Goal: Obtain resource: Download file/media

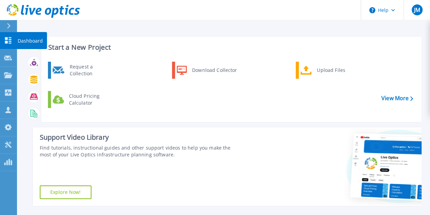
click at [19, 40] on p "Dashboard" at bounding box center [30, 41] width 25 height 18
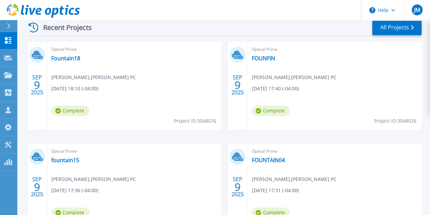
scroll to position [174, 0]
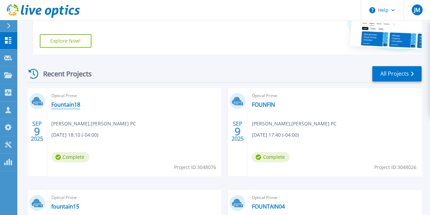
click at [64, 102] on link "Fountain18" at bounding box center [65, 104] width 29 height 7
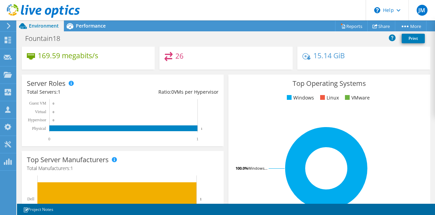
scroll to position [53, 0]
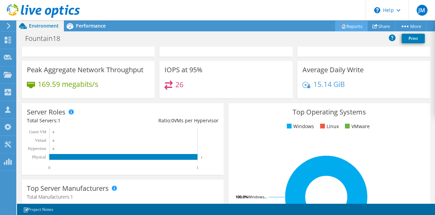
click at [355, 27] on link "Reports" at bounding box center [351, 26] width 33 height 11
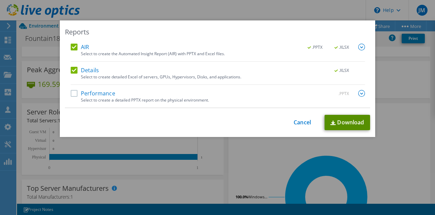
click at [342, 120] on link "Download" at bounding box center [348, 122] width 46 height 15
click at [300, 126] on div "This process may take a while, please wait... Cancel Download" at bounding box center [217, 122] width 305 height 15
click at [300, 122] on link "Cancel" at bounding box center [302, 122] width 17 height 6
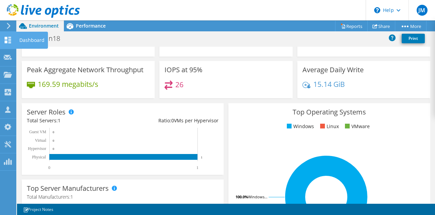
click at [7, 44] on div at bounding box center [8, 40] width 8 height 7
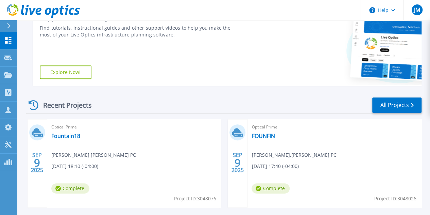
scroll to position [204, 0]
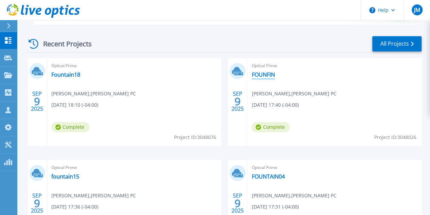
click at [252, 74] on link "FOUNFIN" at bounding box center [263, 74] width 23 height 7
